Goal: Task Accomplishment & Management: Complete application form

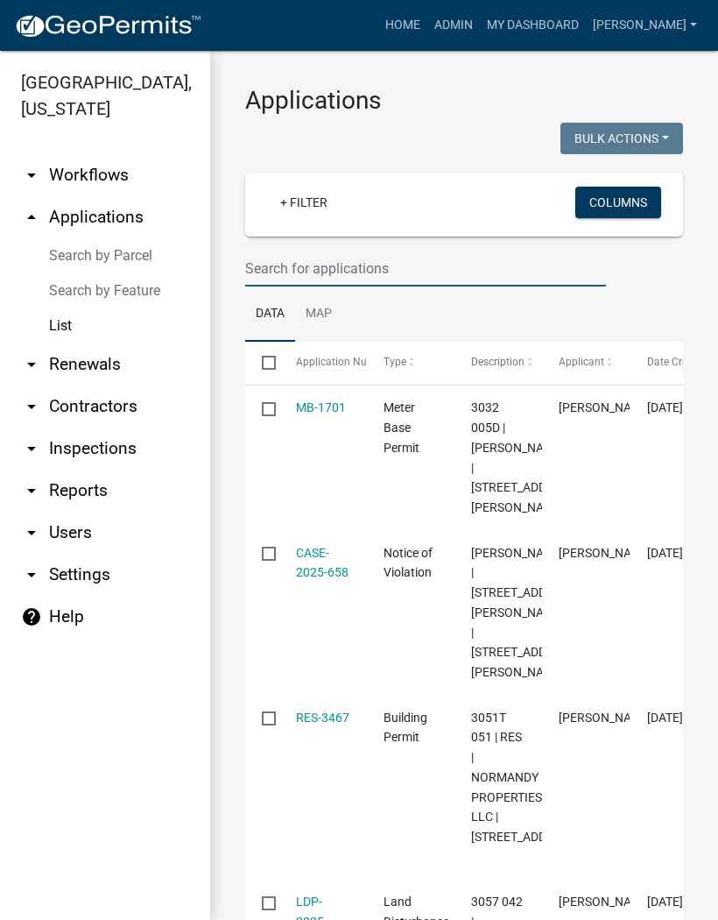
click at [322, 263] on input "text" at bounding box center [425, 269] width 361 height 36
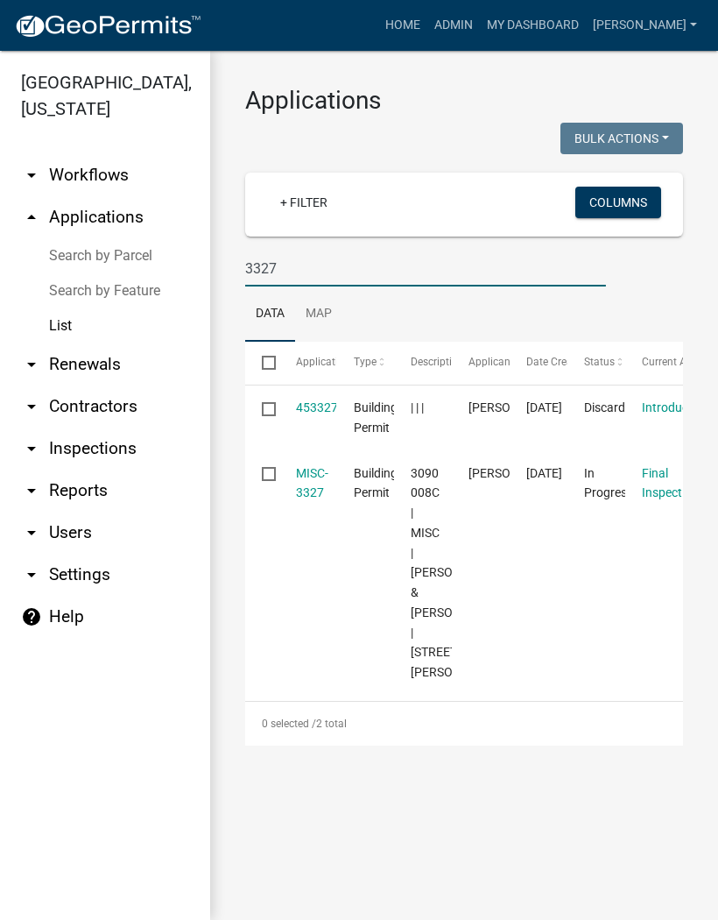
type input "3327"
click at [307, 478] on link "MISC-3327" at bounding box center [312, 483] width 32 height 34
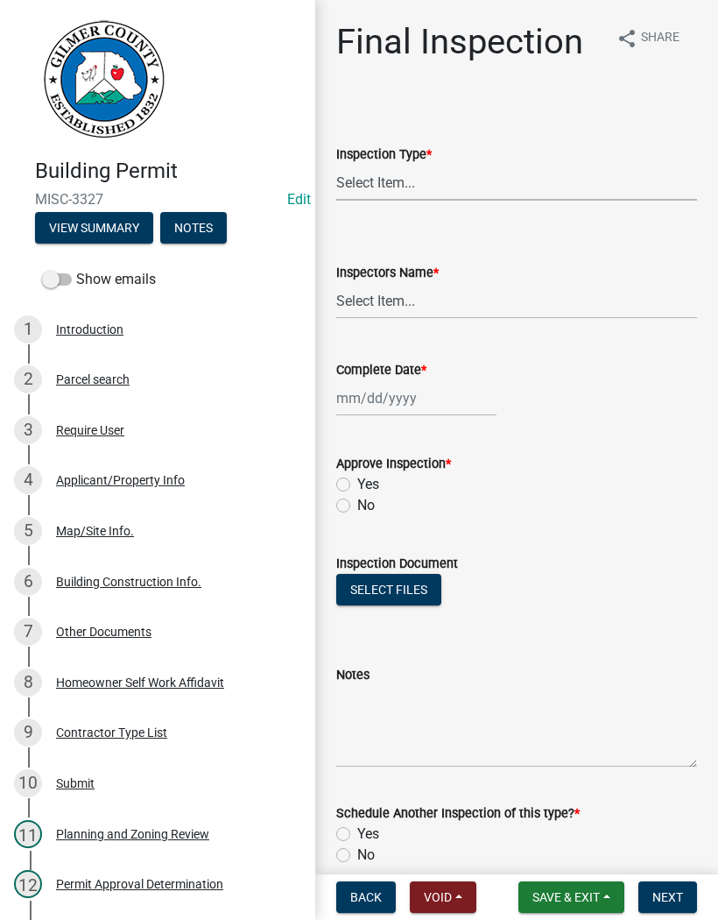
click at [440, 194] on select "Select Item... Final" at bounding box center [516, 183] width 361 height 36
select select "895eead6-d784-4fdc-a4a3-66a9075c153d"
click at [390, 301] on select "Select Item... [PERSON_NAME] ([PERSON_NAME]) [PERSON_NAME] ([PERSON_NAME]) Engi…" at bounding box center [516, 301] width 361 height 36
select select "8dfc8809-68b2-4bc3-a0d1-6f7e000e7487"
click at [396, 393] on div at bounding box center [416, 398] width 160 height 36
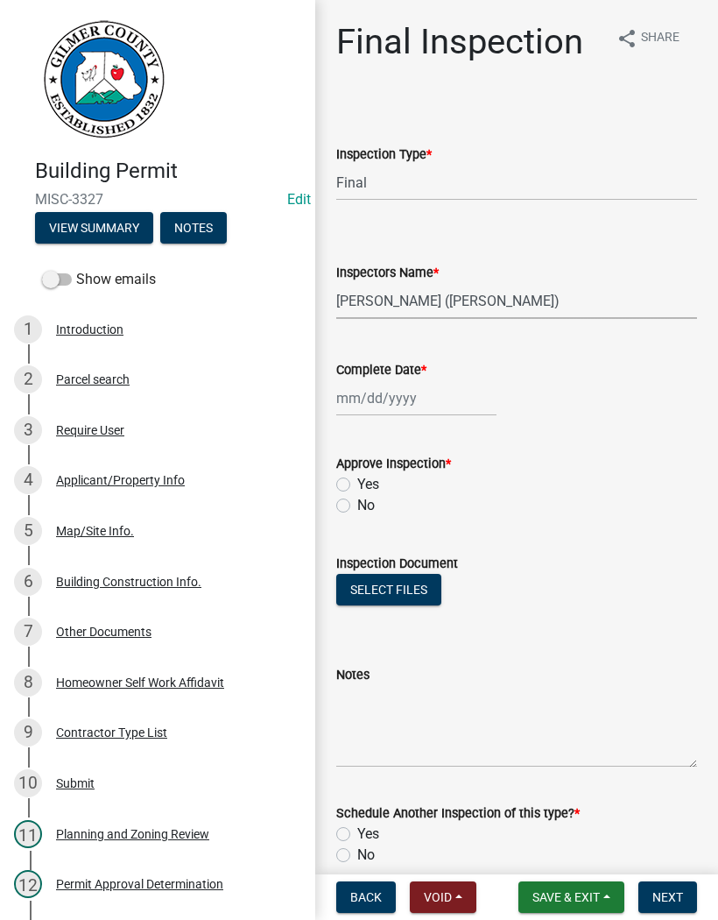
select select "9"
select select "2025"
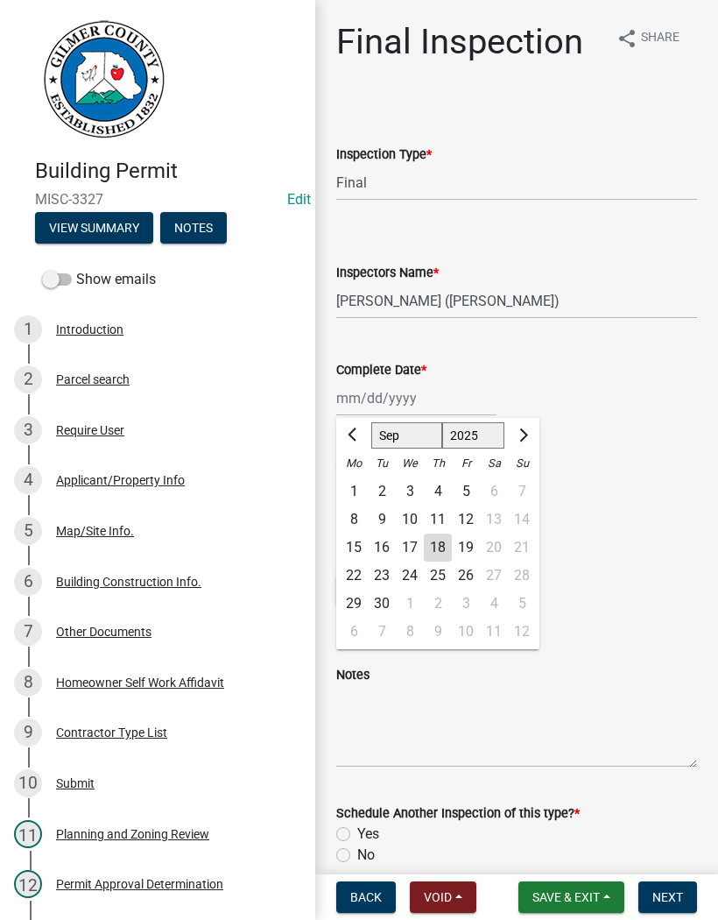
click at [436, 546] on div "18" at bounding box center [438, 548] width 28 height 28
type input "[DATE]"
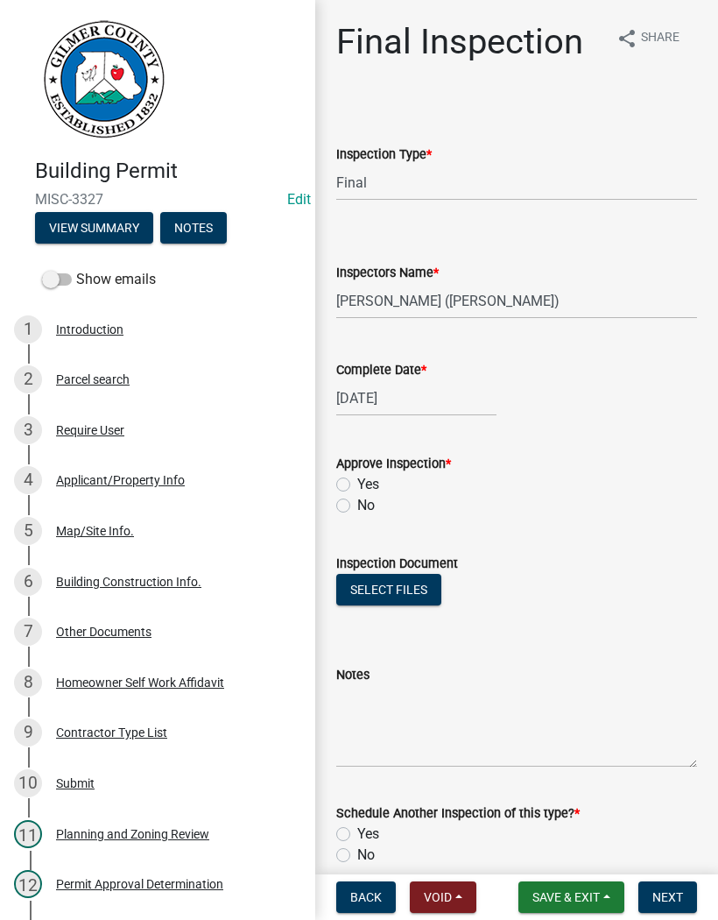
click at [357, 485] on label "Yes" at bounding box center [368, 484] width 22 height 21
click at [357, 485] on input "Yes" at bounding box center [362, 479] width 11 height 11
radio input "true"
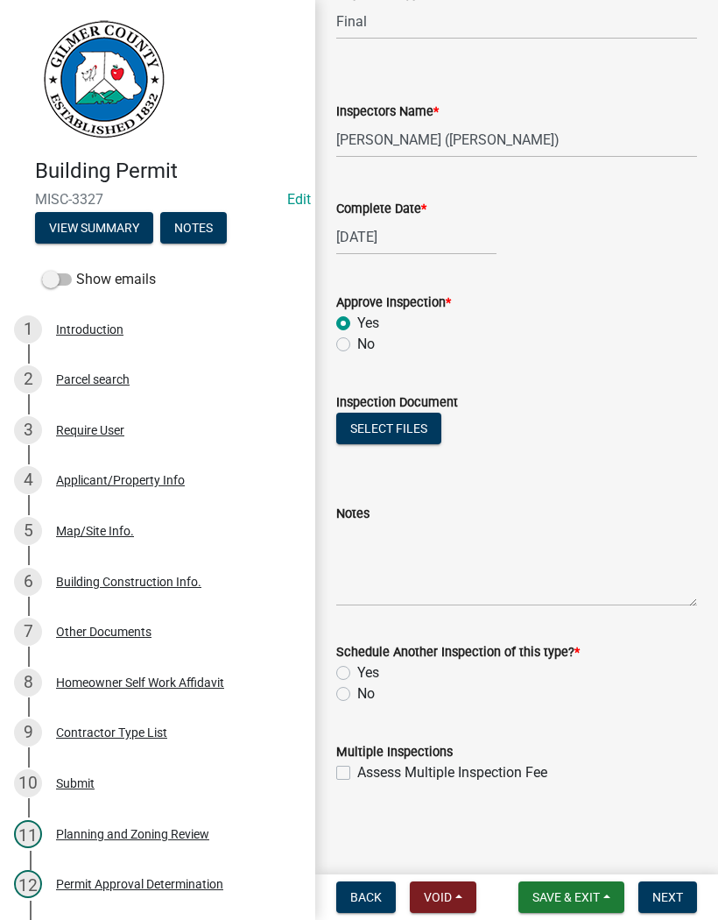
scroll to position [161, 0]
click at [357, 690] on label "No" at bounding box center [366, 693] width 18 height 21
click at [357, 690] on input "No" at bounding box center [362, 688] width 11 height 11
radio input "true"
click at [675, 899] on span "Next" at bounding box center [668, 897] width 31 height 14
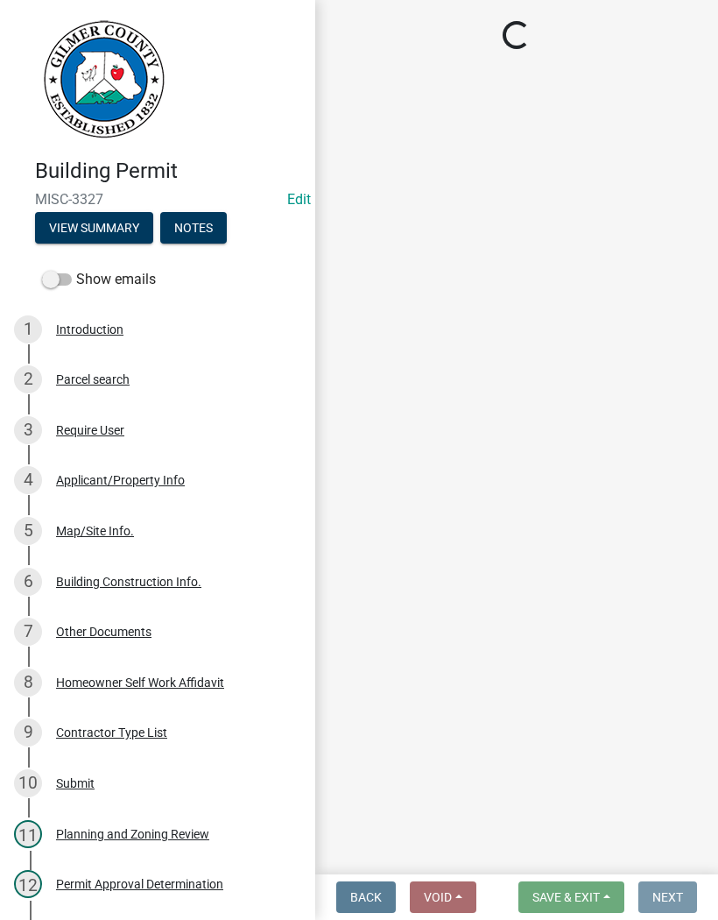
scroll to position [0, 0]
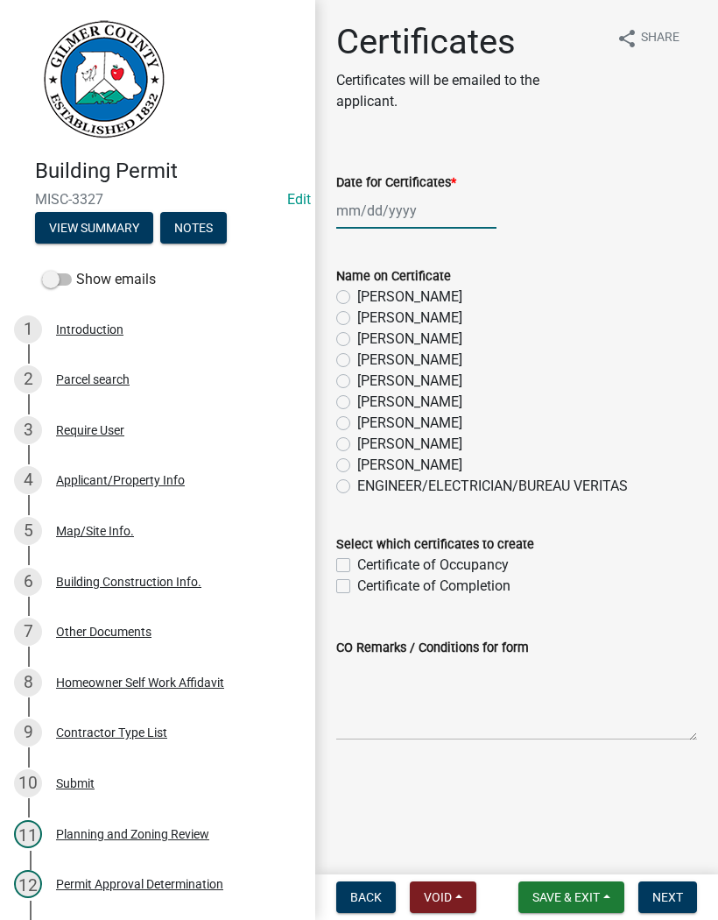
click at [394, 209] on div at bounding box center [416, 211] width 160 height 36
select select "9"
select select "2025"
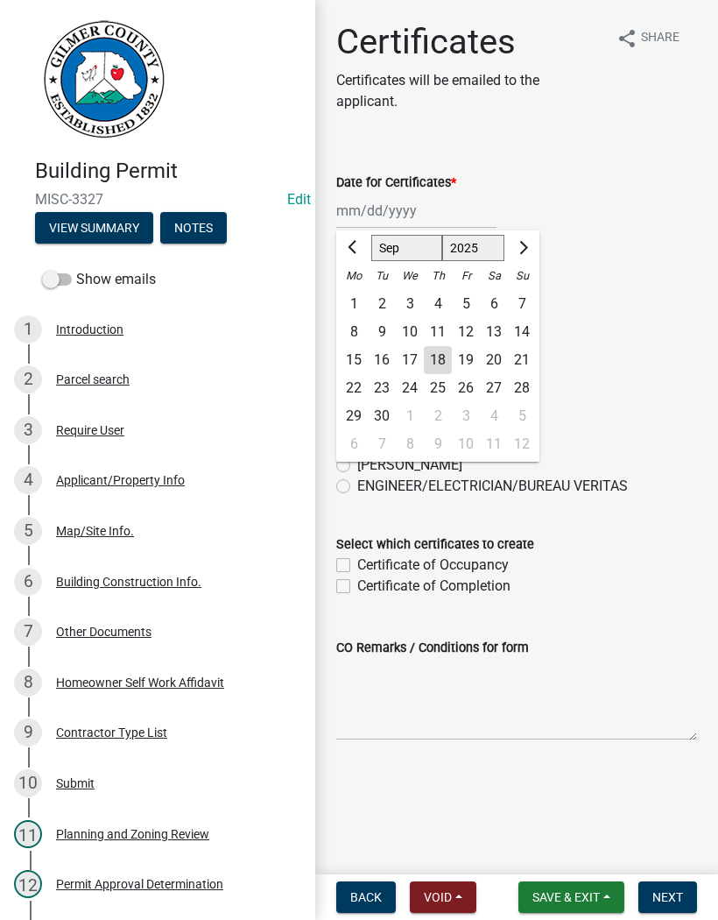
click at [435, 359] on div "18" at bounding box center [438, 360] width 28 height 28
type input "[DATE]"
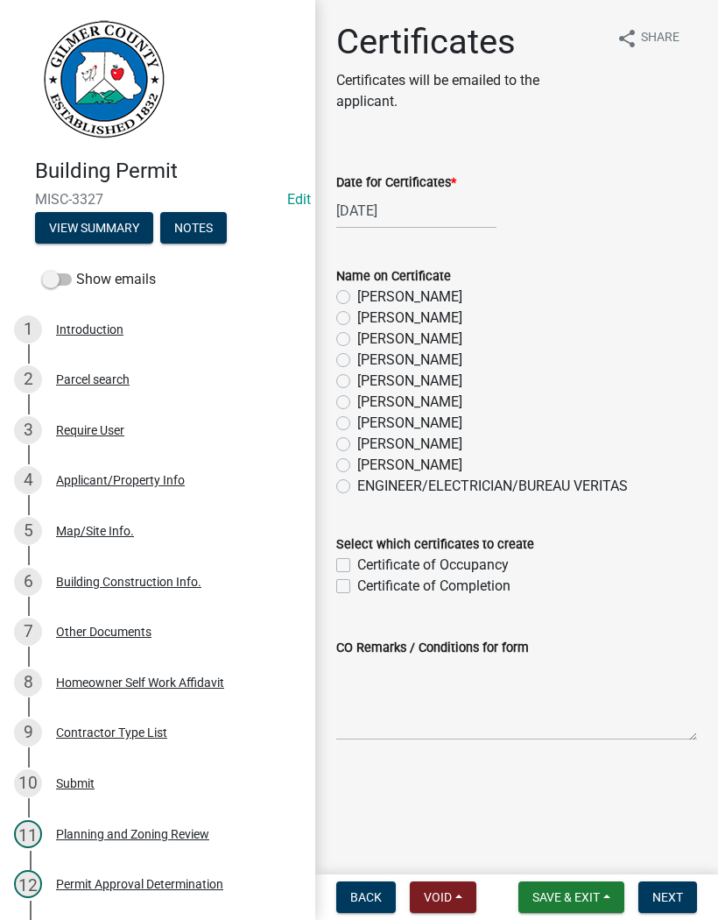
click at [357, 365] on label "[PERSON_NAME]" at bounding box center [409, 360] width 105 height 21
click at [357, 361] on input "[PERSON_NAME]" at bounding box center [362, 355] width 11 height 11
radio input "true"
click at [357, 592] on label "Certificate of Completion" at bounding box center [433, 586] width 153 height 21
click at [357, 587] on input "Certificate of Completion" at bounding box center [362, 581] width 11 height 11
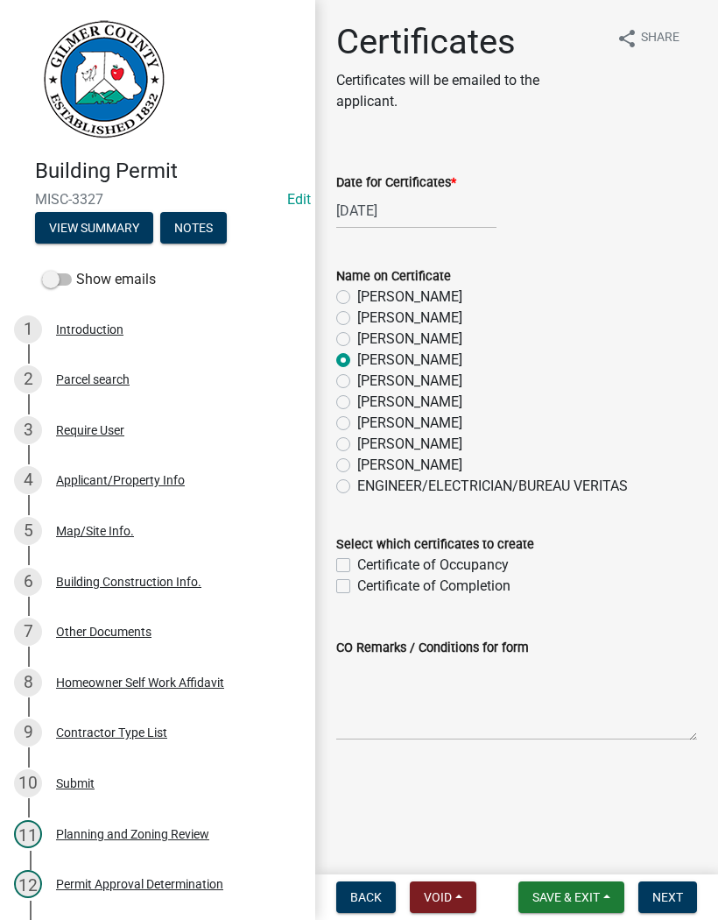
checkbox input "true"
checkbox input "false"
checkbox input "true"
click at [676, 898] on span "Next" at bounding box center [668, 897] width 31 height 14
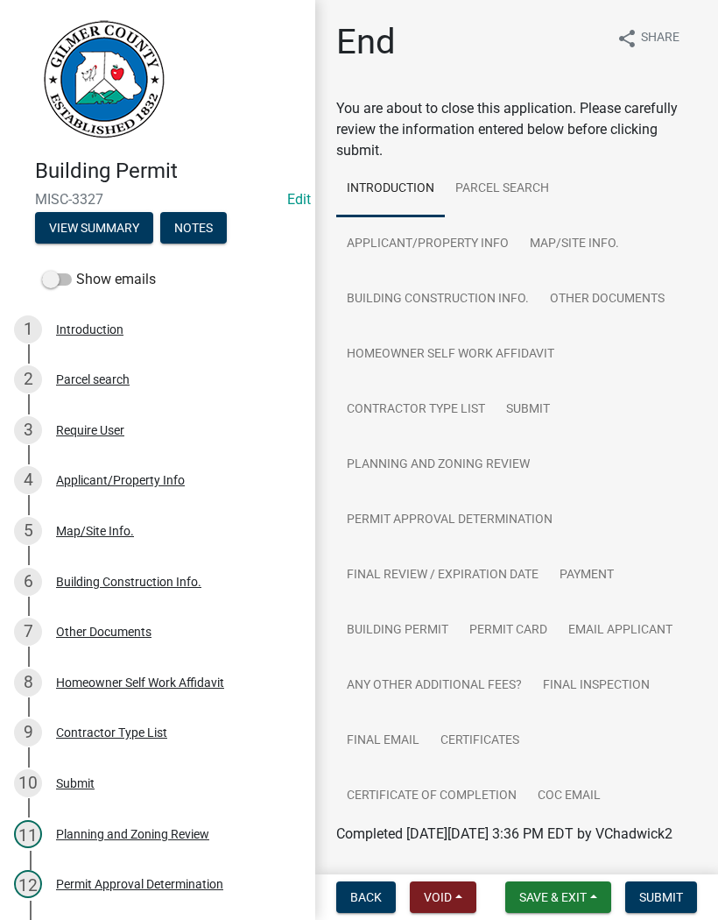
click at [673, 896] on span "Submit" at bounding box center [662, 897] width 44 height 14
